Goal: Task Accomplishment & Management: Use online tool/utility

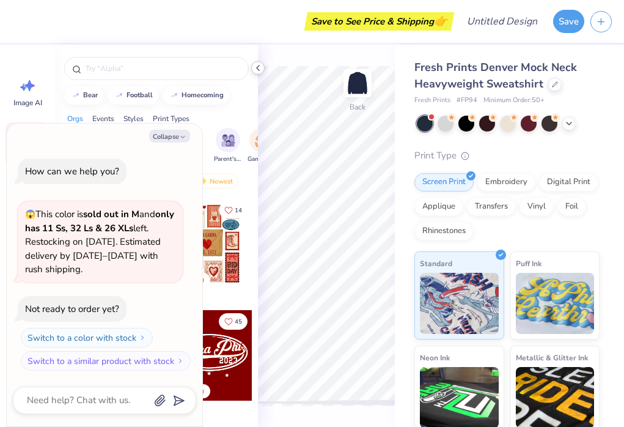
click at [257, 70] on icon at bounding box center [258, 68] width 10 height 10
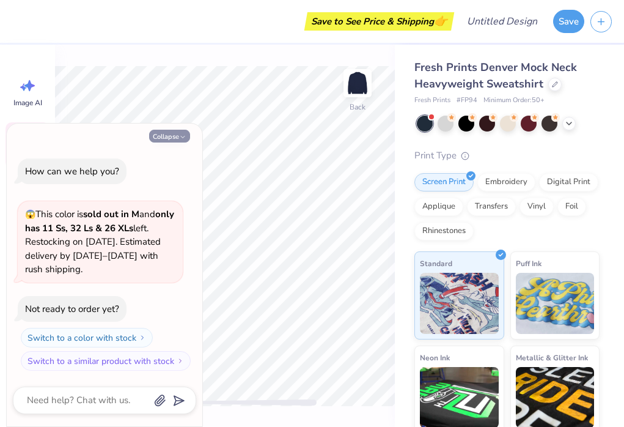
click at [178, 137] on button "Collapse" at bounding box center [169, 136] width 41 height 13
type textarea "x"
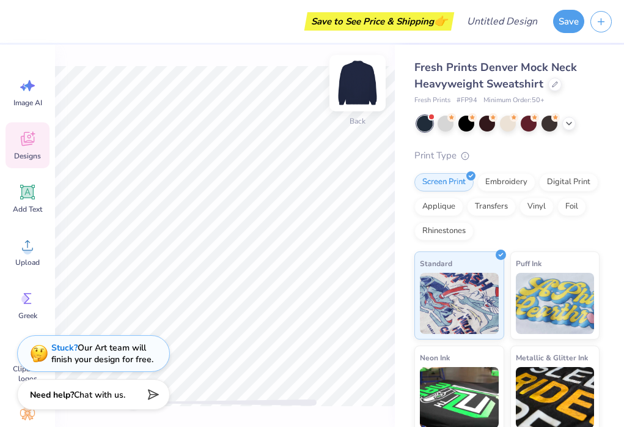
click at [363, 83] on img at bounding box center [357, 83] width 49 height 49
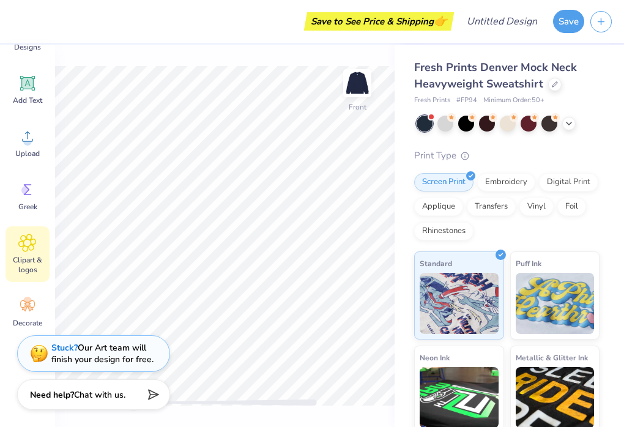
scroll to position [82, 0]
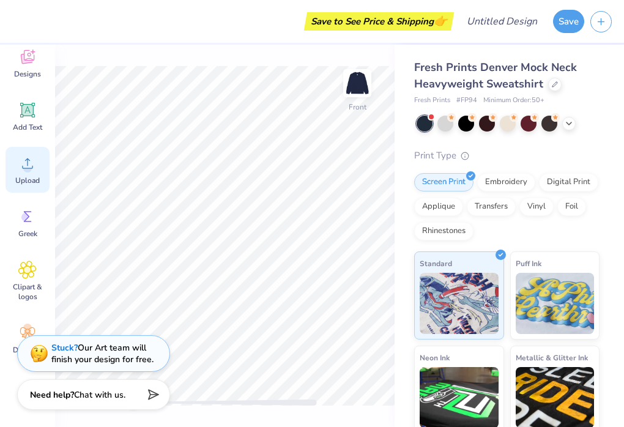
click at [18, 179] on span "Upload" at bounding box center [27, 180] width 24 height 10
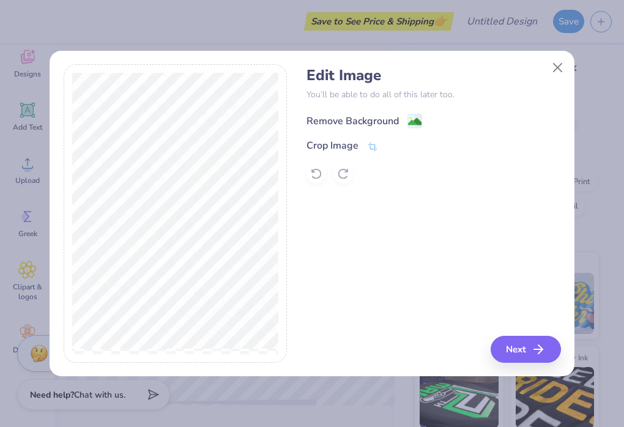
click at [405, 119] on div "Remove Background" at bounding box center [364, 120] width 116 height 15
click at [534, 348] on icon "button" at bounding box center [541, 349] width 15 height 15
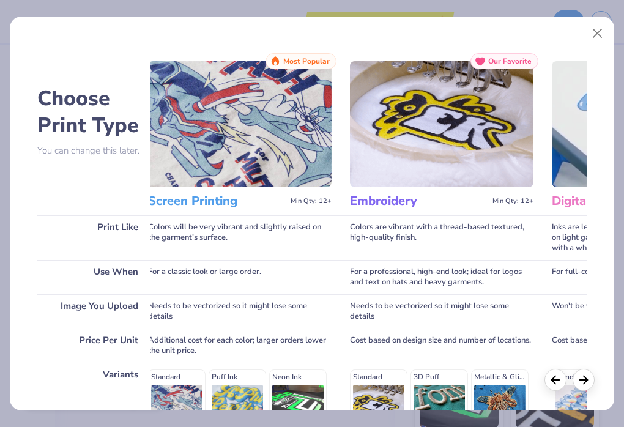
scroll to position [0, 0]
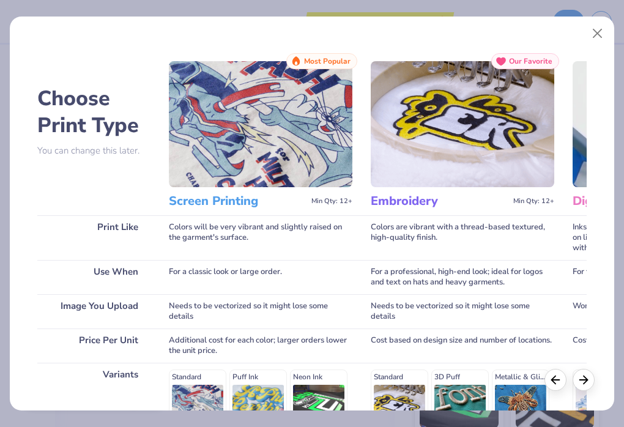
click at [300, 164] on img at bounding box center [260, 124] width 183 height 126
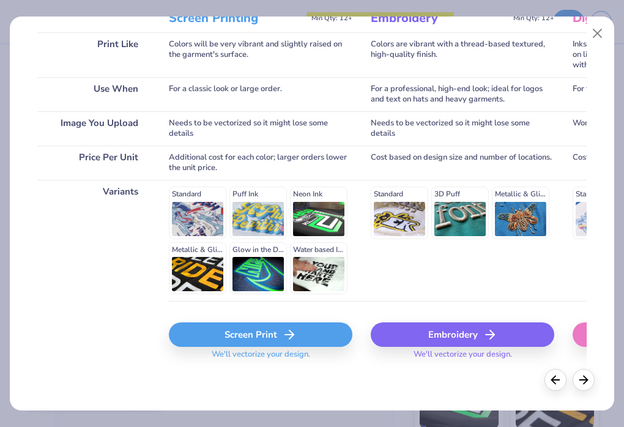
click at [267, 333] on div "Screen Print" at bounding box center [260, 334] width 183 height 24
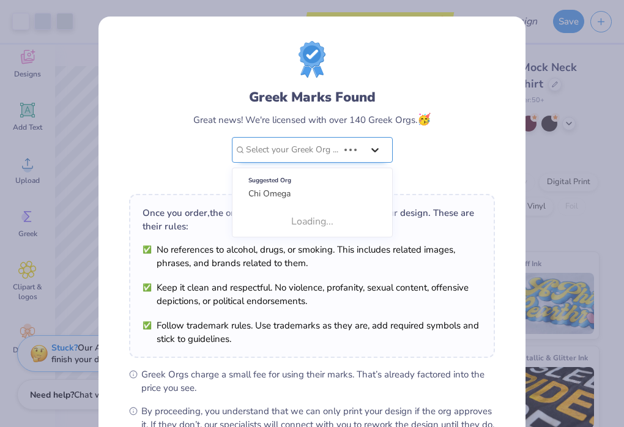
click at [369, 142] on div at bounding box center [375, 150] width 22 height 22
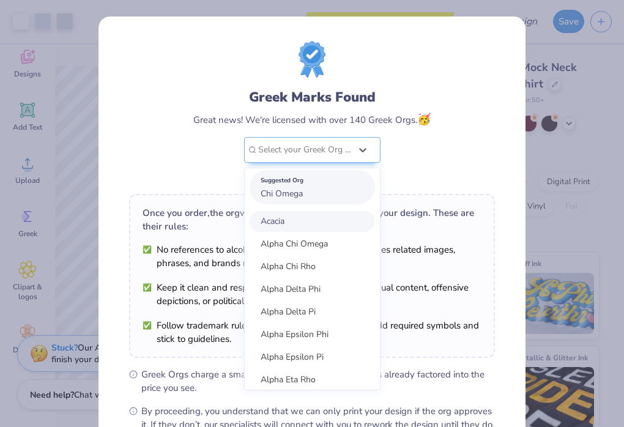
click at [336, 186] on div "Suggested Org" at bounding box center [311, 180] width 103 height 13
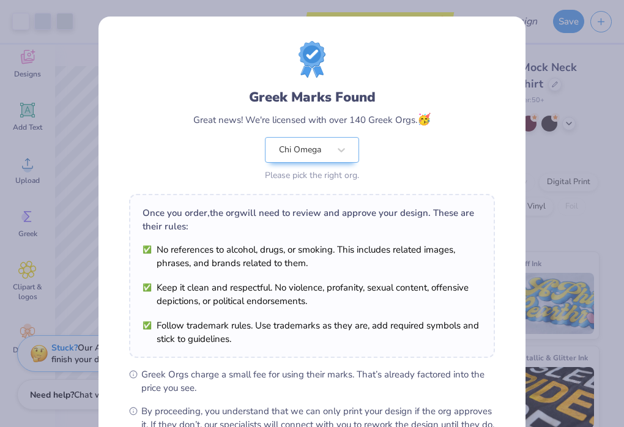
click at [440, 107] on div "Greek Marks Found Great news! We're licensed with over 140 Greek Orgs. 🥳 Chi Om…" at bounding box center [312, 112] width 366 height 143
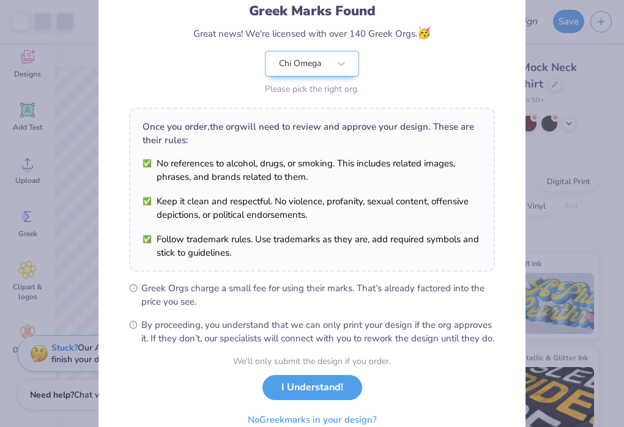
scroll to position [146, 0]
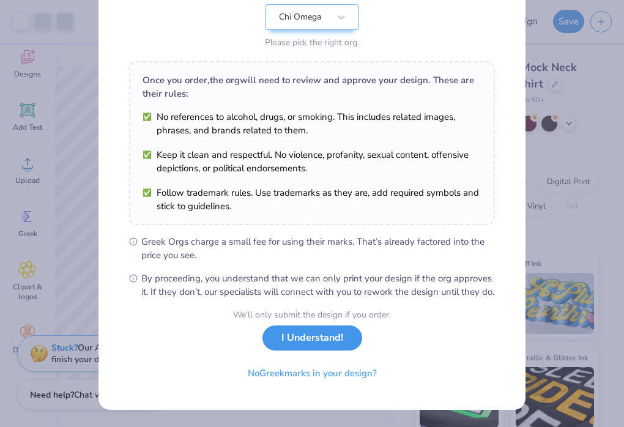
click at [293, 338] on button "I Understand!" at bounding box center [312, 337] width 100 height 25
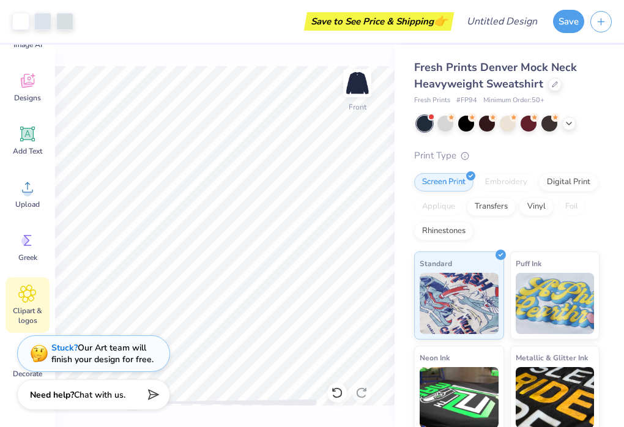
scroll to position [0, 0]
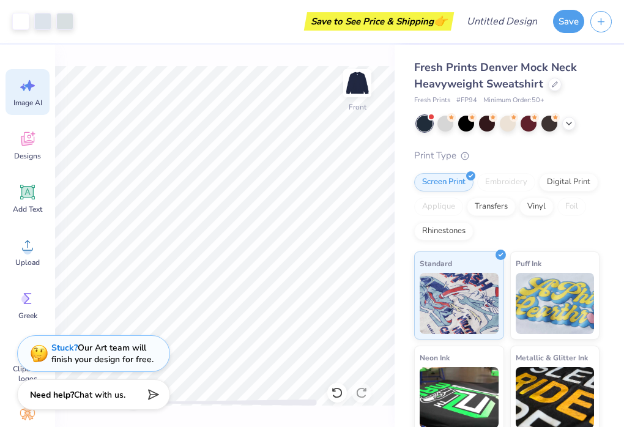
click at [25, 91] on icon at bounding box center [27, 85] width 18 height 18
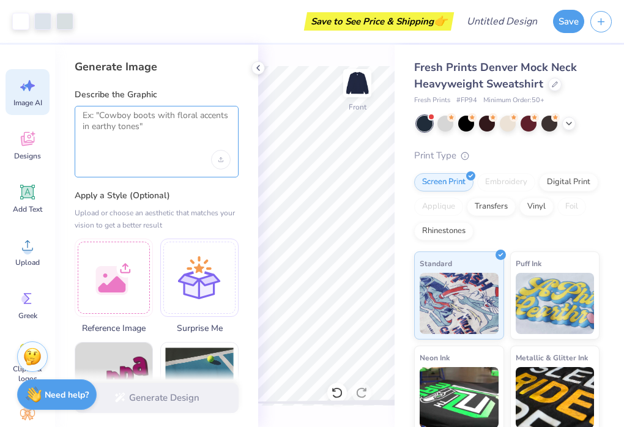
click at [156, 133] on textarea at bounding box center [157, 125] width 148 height 31
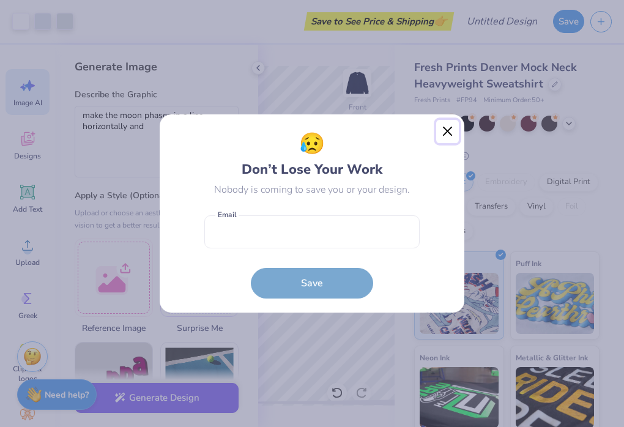
click at [440, 134] on button "Close" at bounding box center [447, 131] width 23 height 23
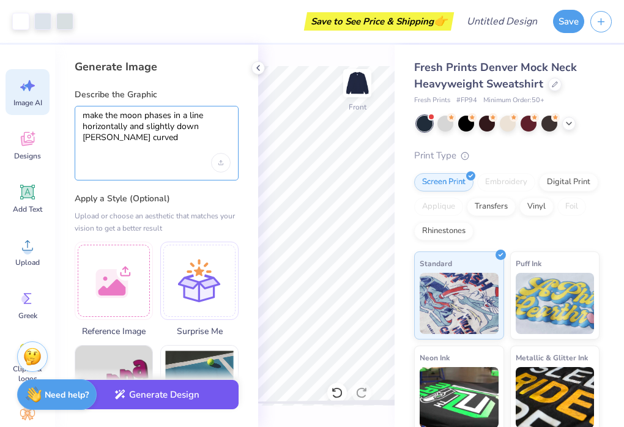
type textarea "make the moon phases in a line horizontally and slightly down [PERSON_NAME] cur…"
click at [178, 406] on button "Generate Design" at bounding box center [157, 395] width 164 height 30
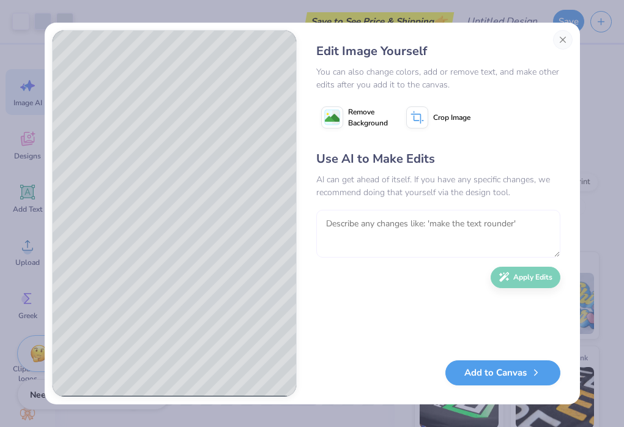
click at [452, 221] on textarea at bounding box center [438, 234] width 244 height 48
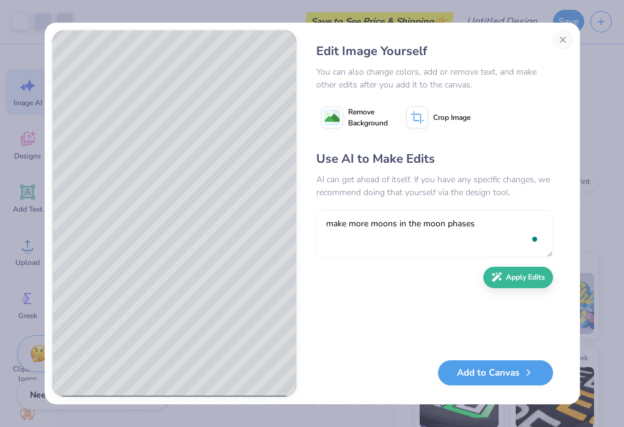
type textarea "make more moons in the moon phases"
click at [517, 290] on div "Use AI to Make Edits AI can get ahead of itself. If you have any specific chang…" at bounding box center [434, 249] width 237 height 198
click at [522, 273] on button "Apply Edits" at bounding box center [518, 273] width 70 height 21
